Goal: Task Accomplishment & Management: Manage account settings

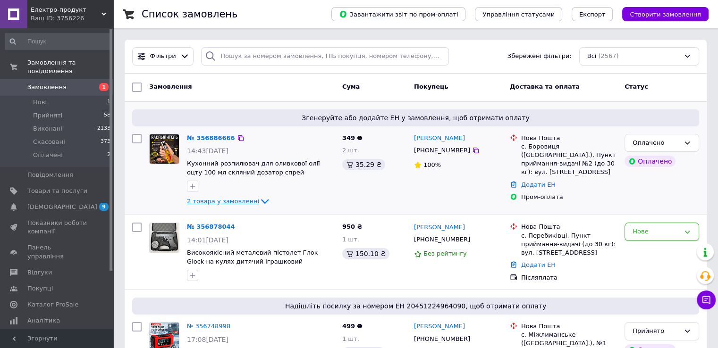
click at [237, 203] on span "2 товара у замовленні" at bounding box center [223, 201] width 72 height 7
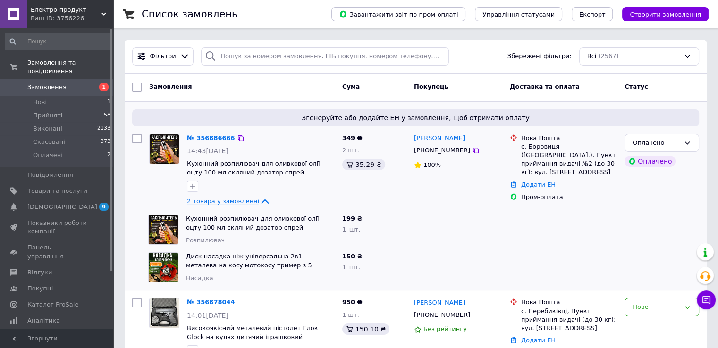
click at [239, 201] on span "2 товара у замовленні" at bounding box center [223, 201] width 72 height 7
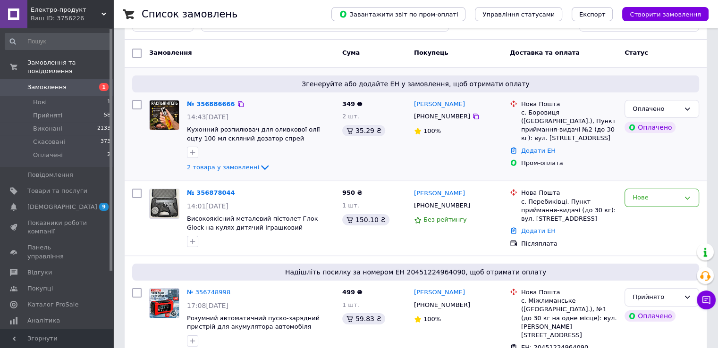
scroll to position [47, 0]
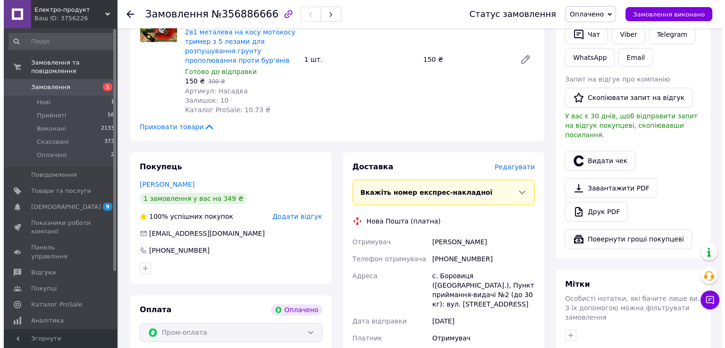
scroll to position [330, 0]
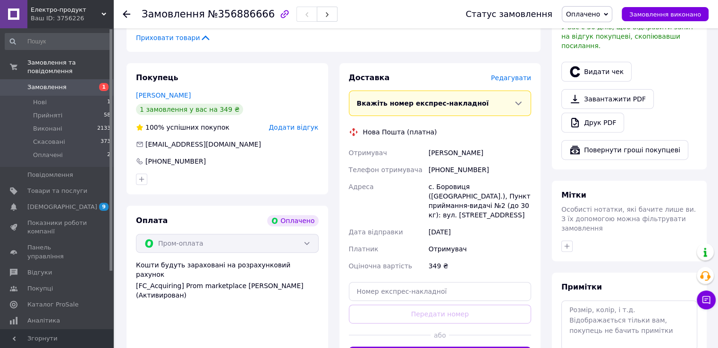
click at [511, 74] on span "Редагувати" at bounding box center [511, 78] width 40 height 8
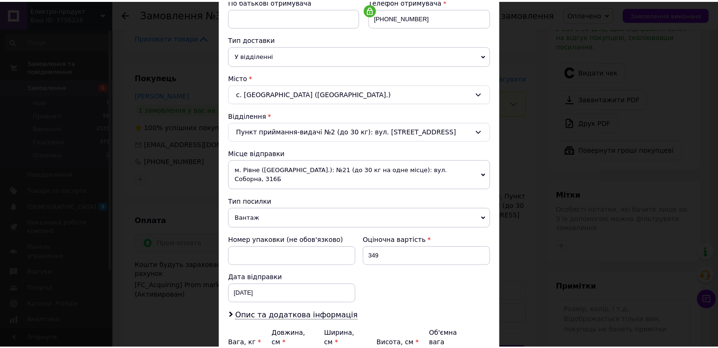
scroll to position [275, 0]
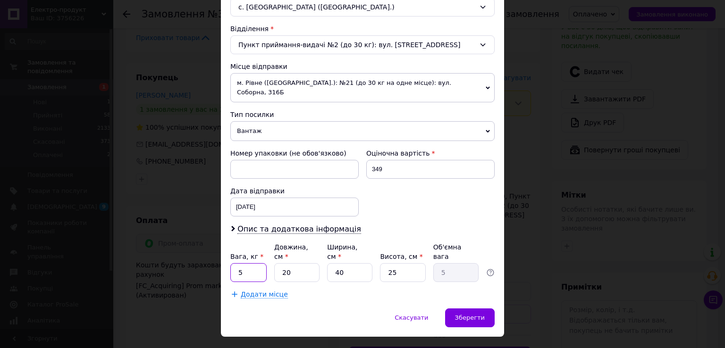
drag, startPoint x: 243, startPoint y: 255, endPoint x: 237, endPoint y: 255, distance: 6.1
click at [237, 263] on input "5" at bounding box center [248, 272] width 36 height 19
type input "1"
drag, startPoint x: 394, startPoint y: 255, endPoint x: 387, endPoint y: 255, distance: 7.5
click at [387, 263] on input "25" at bounding box center [402, 272] width 45 height 19
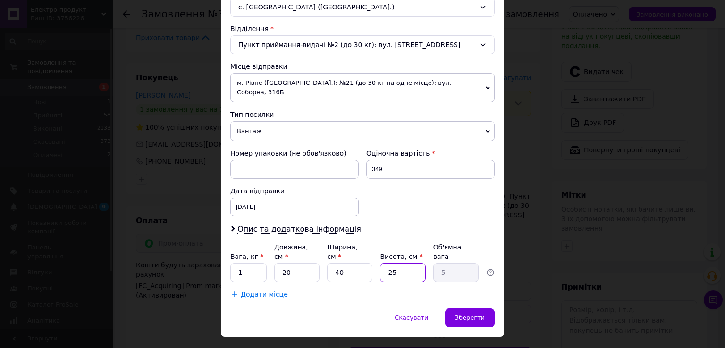
type input "5"
type input "1"
type input "5"
click at [481, 309] on div "Скасувати   Зберегти" at bounding box center [362, 323] width 283 height 28
click at [481, 314] on span "Зберегти" at bounding box center [470, 317] width 30 height 7
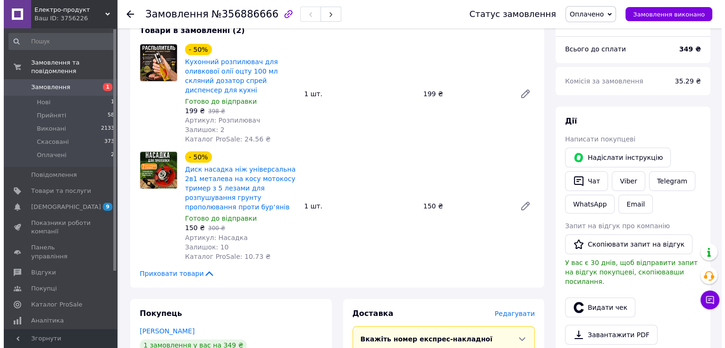
scroll to position [236, 0]
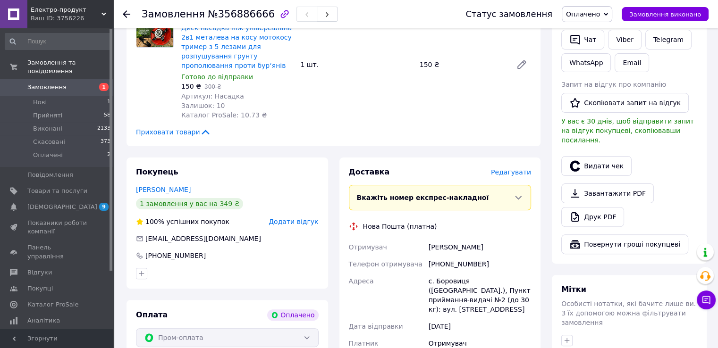
click at [523, 168] on span "Редагувати" at bounding box center [511, 172] width 40 height 8
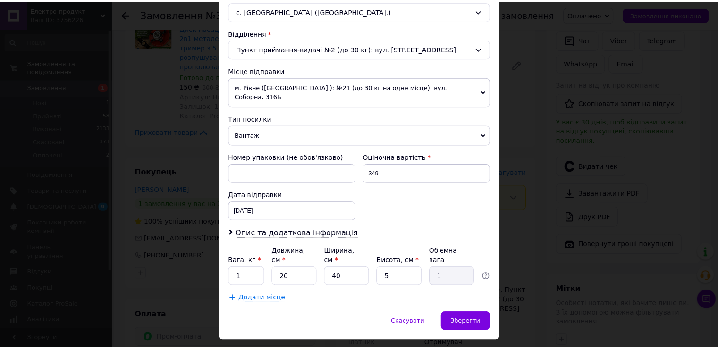
scroll to position [275, 0]
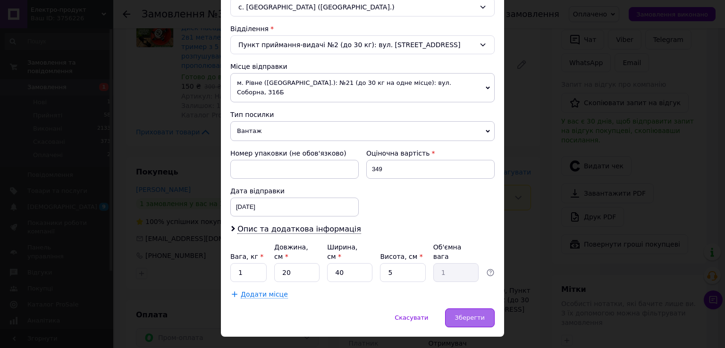
click at [464, 314] on span "Зберегти" at bounding box center [470, 317] width 30 height 7
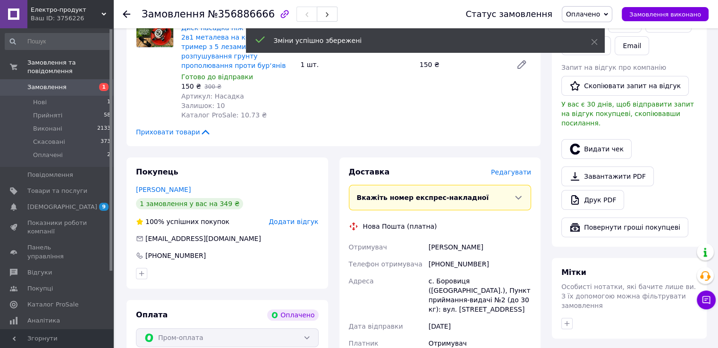
scroll to position [377, 0]
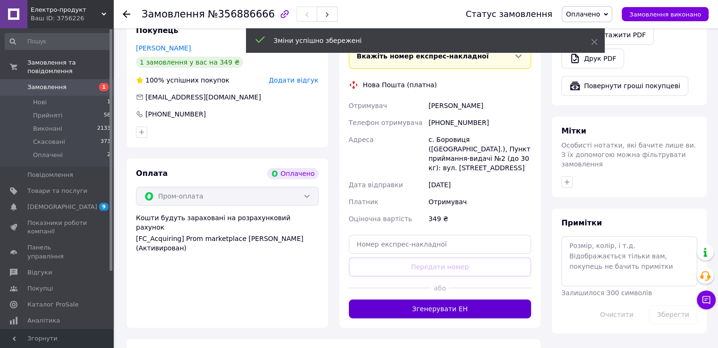
click at [468, 300] on button "Згенерувати ЕН" at bounding box center [440, 309] width 183 height 19
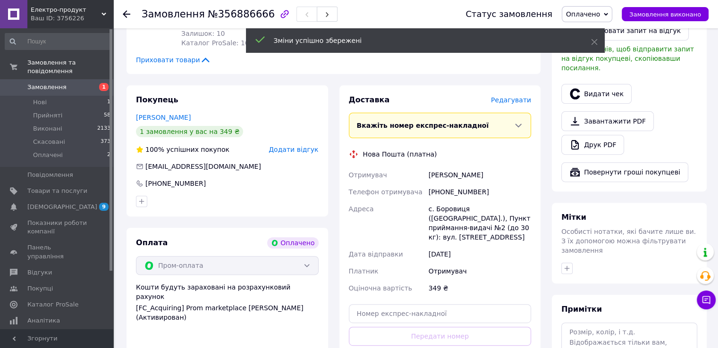
scroll to position [283, 0]
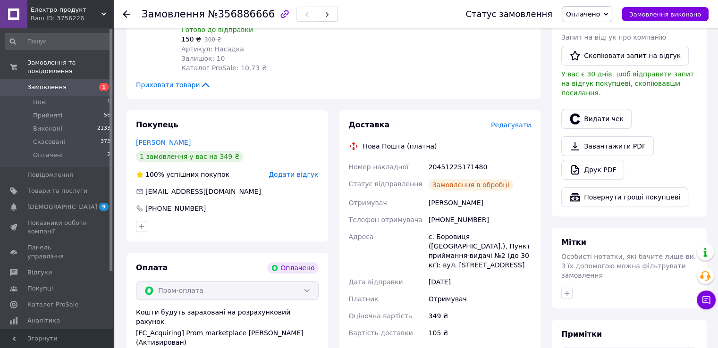
click at [443, 159] on div "20451225171480" at bounding box center [479, 167] width 106 height 17
copy div "20451225171480"
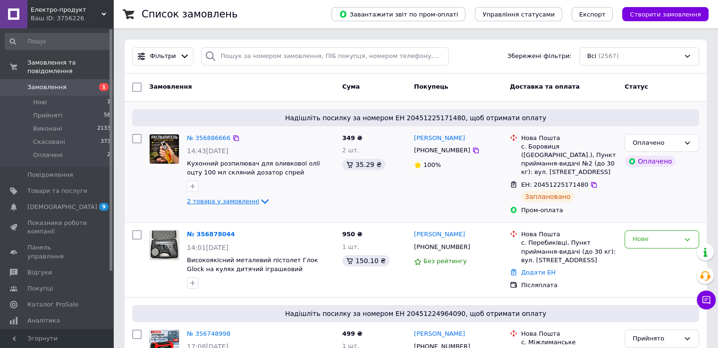
click at [245, 201] on span "2 товара у замовленні" at bounding box center [223, 201] width 72 height 7
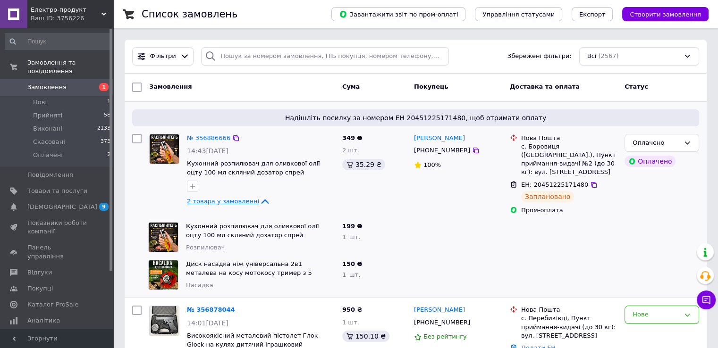
click at [242, 202] on span "2 товара у замовленні" at bounding box center [223, 201] width 72 height 7
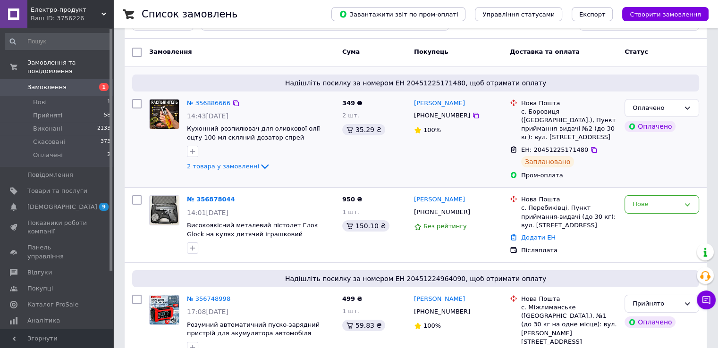
scroll to position [47, 0]
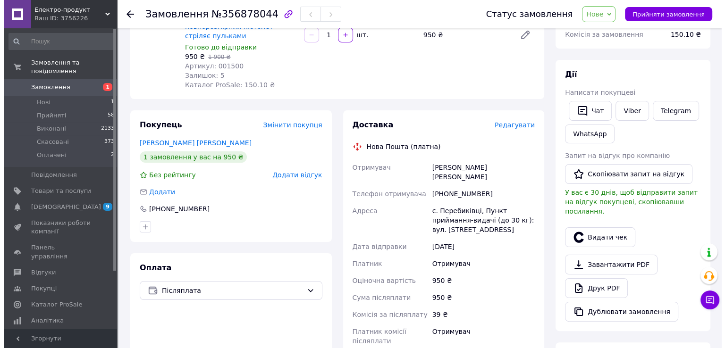
scroll to position [189, 0]
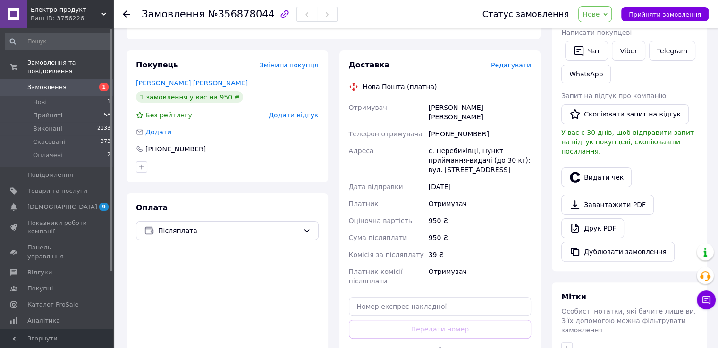
click at [528, 62] on div "Доставка Редагувати Нова Пошта (платна) Отримувач Криштоф'як Олексій Телефон от…" at bounding box center [440, 220] width 183 height 321
click at [528, 61] on div "Редагувати" at bounding box center [511, 64] width 40 height 9
click at [522, 61] on span "Редагувати" at bounding box center [511, 65] width 40 height 8
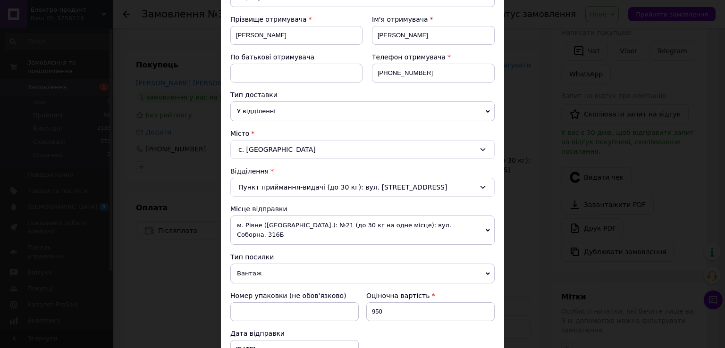
scroll to position [236, 0]
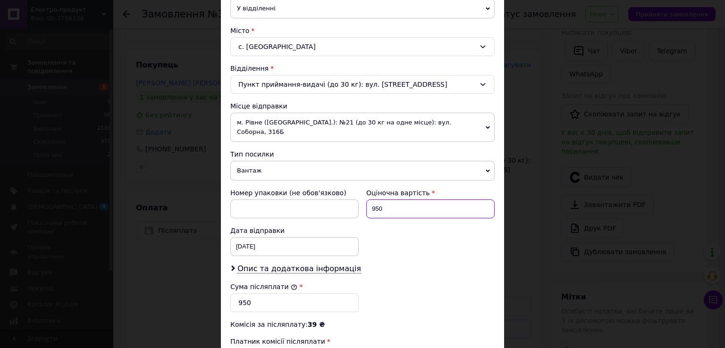
drag, startPoint x: 387, startPoint y: 201, endPoint x: 370, endPoint y: 203, distance: 17.6
click at [370, 203] on input "950" at bounding box center [430, 209] width 128 height 19
type input "1150"
drag, startPoint x: 241, startPoint y: 291, endPoint x: 236, endPoint y: 292, distance: 5.4
click at [236, 293] on input "950" at bounding box center [294, 302] width 128 height 19
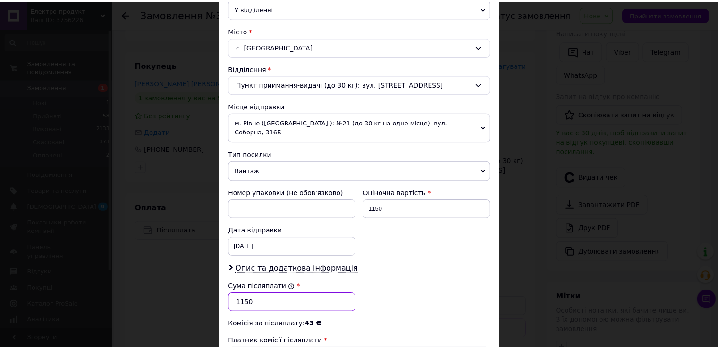
scroll to position [369, 0]
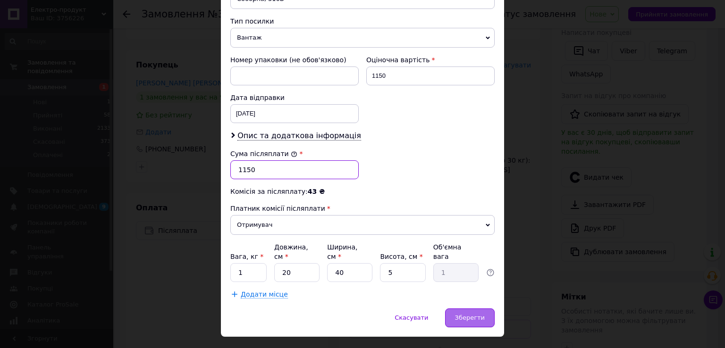
type input "1150"
click at [472, 314] on span "Зберегти" at bounding box center [470, 317] width 30 height 7
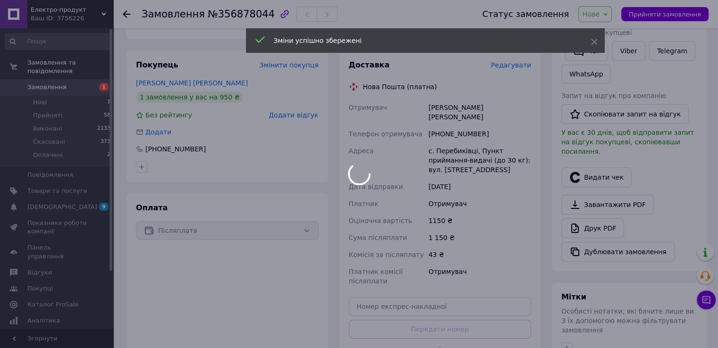
scroll to position [283, 0]
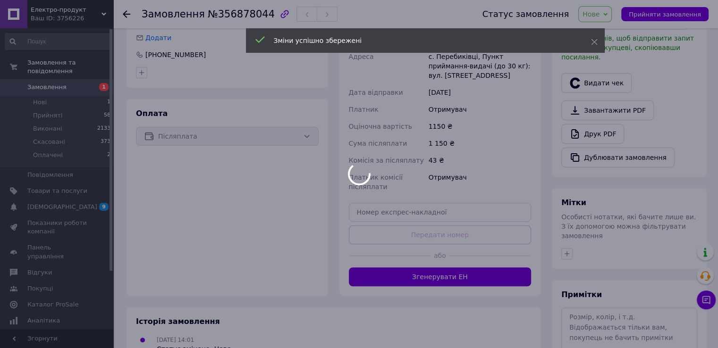
click at [477, 257] on div at bounding box center [359, 174] width 718 height 348
click at [477, 257] on body "Електро-продукт Ваш ID: 3756226 Сайт Електро-продукт Кабінет покупця Перевірити…" at bounding box center [359, 67] width 718 height 700
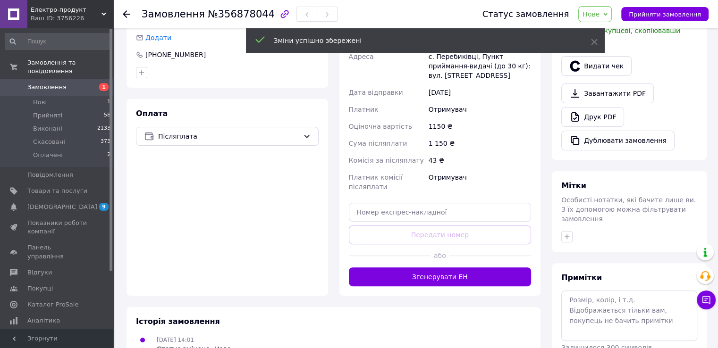
click at [477, 267] on button "Згенерувати ЕН" at bounding box center [440, 276] width 183 height 19
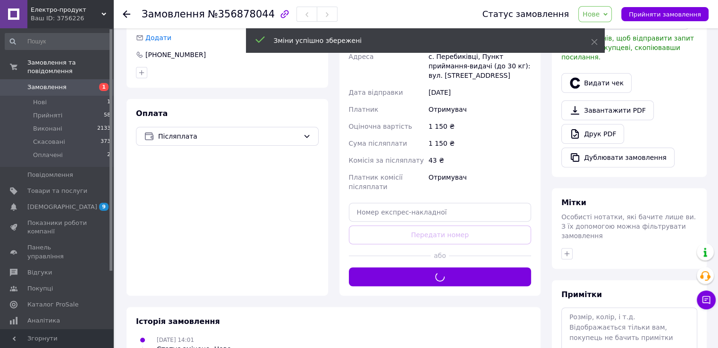
scroll to position [142, 0]
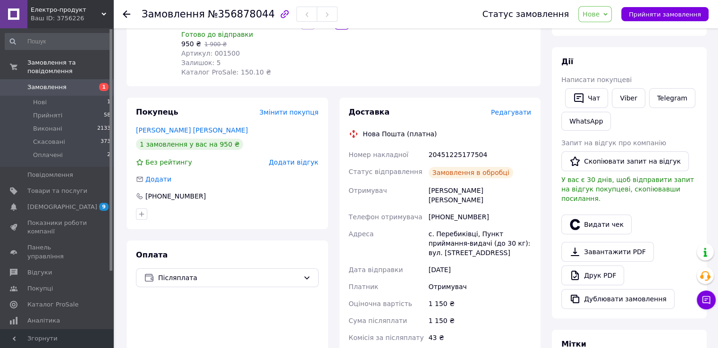
click at [455, 146] on div "20451225177504" at bounding box center [479, 154] width 106 height 17
copy div "20451225177504"
drag, startPoint x: 608, startPoint y: 16, endPoint x: 610, endPoint y: 27, distance: 12.0
click at [609, 16] on span "Нове" at bounding box center [594, 14] width 33 height 16
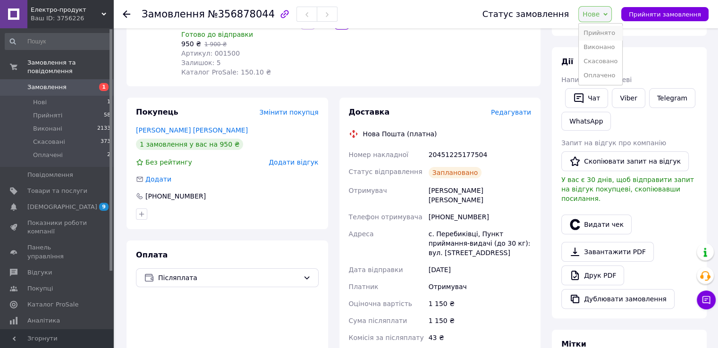
click at [611, 31] on li "Прийнято" at bounding box center [599, 33] width 43 height 14
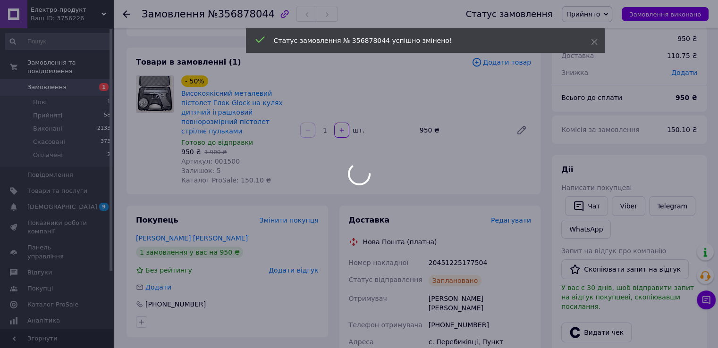
scroll to position [0, 0]
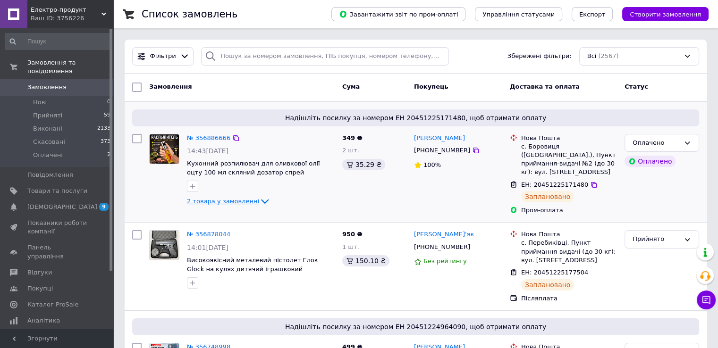
click at [259, 206] on icon at bounding box center [264, 201] width 11 height 11
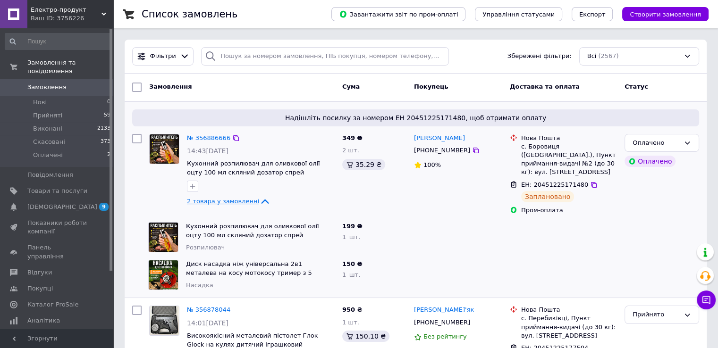
click at [245, 198] on span "2 товара у замовленні" at bounding box center [223, 201] width 72 height 7
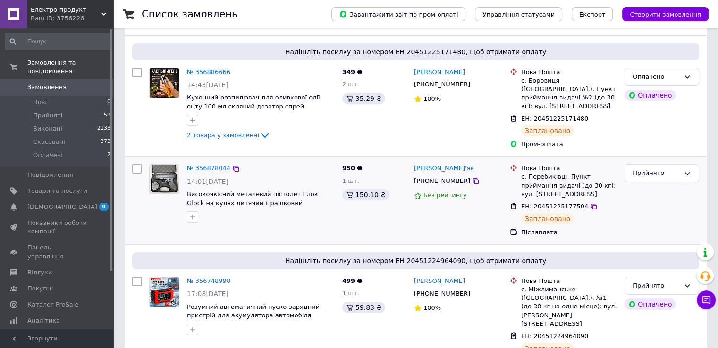
scroll to position [142, 0]
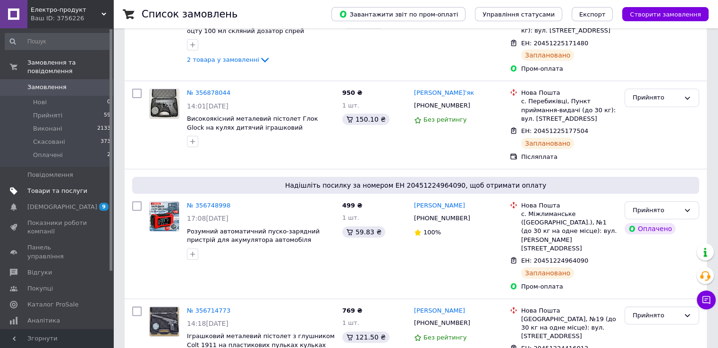
click at [74, 188] on link "Товари та послуги" at bounding box center [58, 191] width 116 height 16
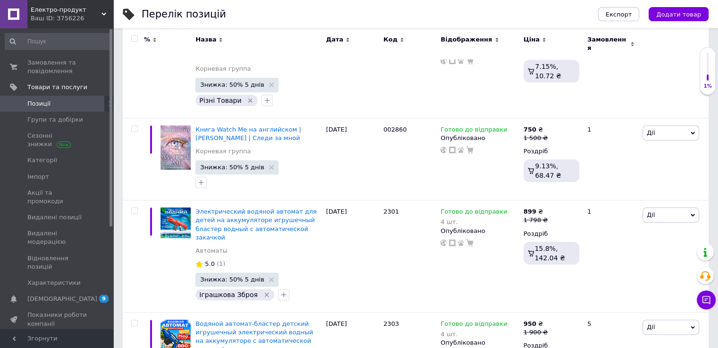
scroll to position [236, 0]
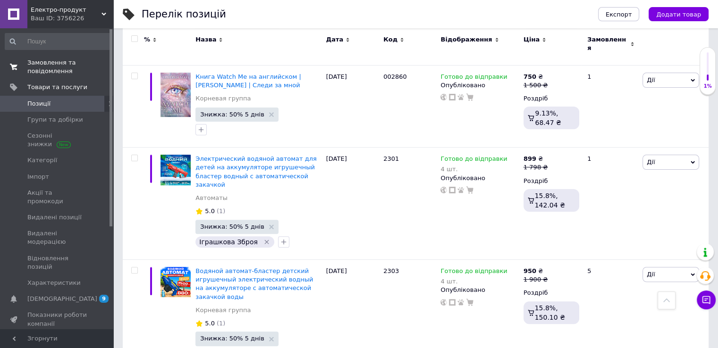
click at [81, 66] on span "Замовлення та повідомлення" at bounding box center [57, 66] width 60 height 17
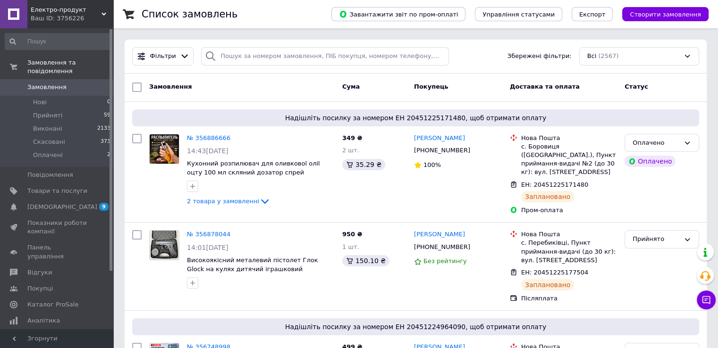
drag, startPoint x: 0, startPoint y: 0, endPoint x: 404, endPoint y: 38, distance: 406.1
click at [309, 202] on div "2 товара у замовленні" at bounding box center [261, 201] width 148 height 11
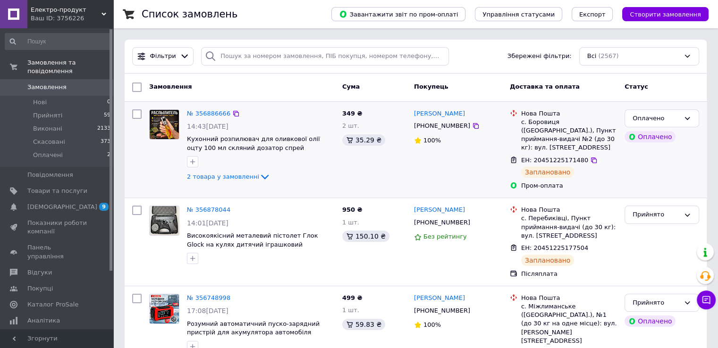
click at [684, 111] on div "№ 356886666 14:43, 12.08.2025 Кухонний розпилювач для оливкової олії оцту 100 м…" at bounding box center [416, 150] width 582 height 96
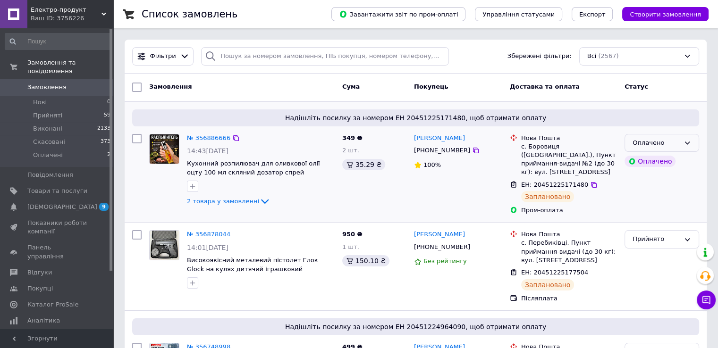
click at [662, 145] on div "Оплачено" at bounding box center [655, 143] width 47 height 10
click at [656, 161] on li "Прийнято" at bounding box center [662, 162] width 74 height 17
